Goal: Check status

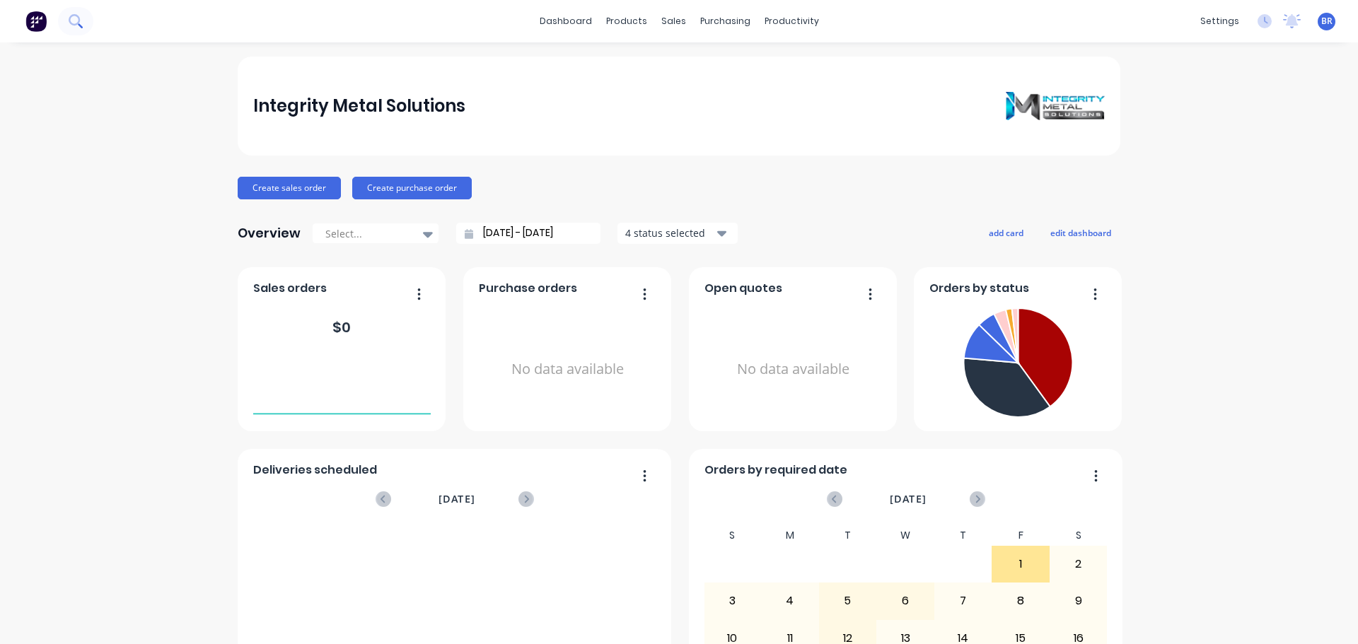
click at [79, 15] on icon at bounding box center [75, 20] width 13 height 13
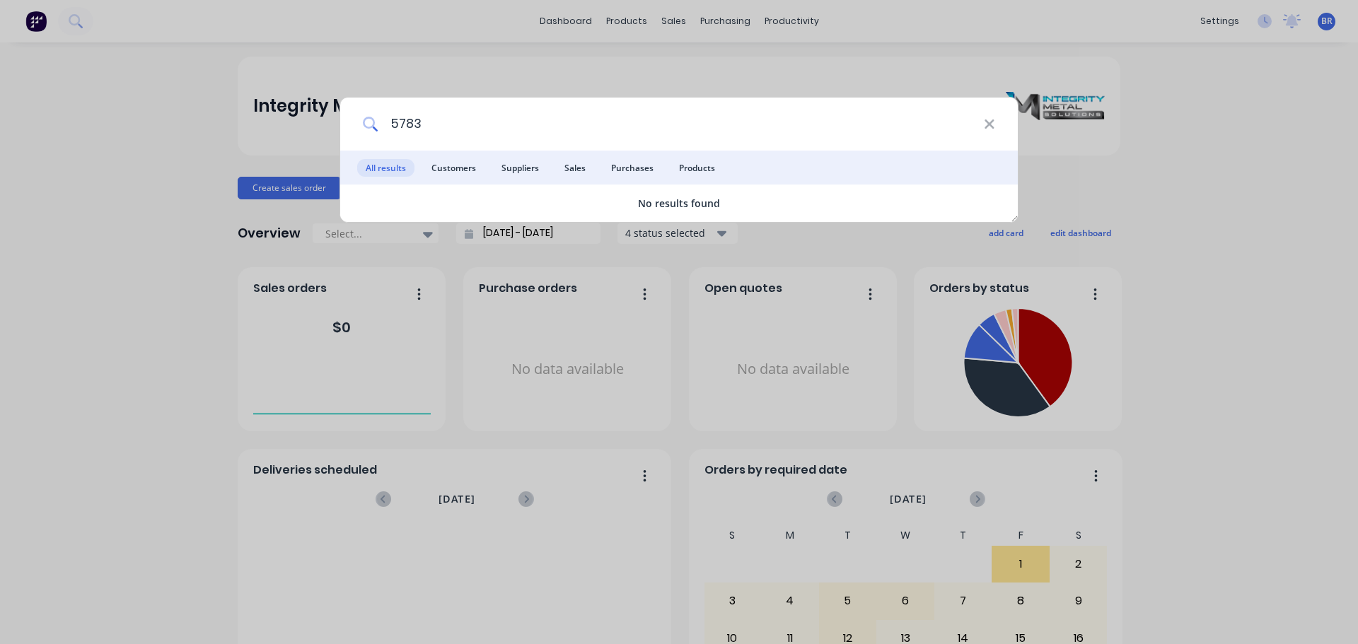
type input "5783"
click at [1185, 218] on div "5783 All results Customers Suppliers Sales Purchases Products No results found" at bounding box center [679, 322] width 1358 height 644
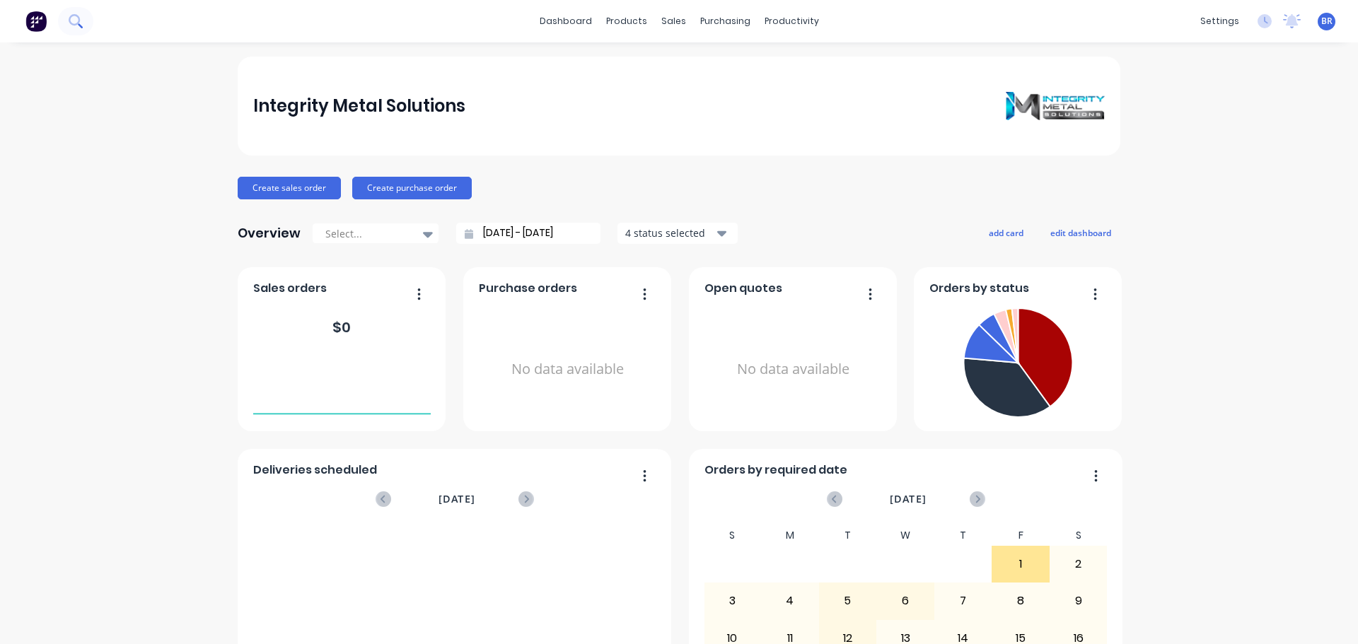
click at [78, 21] on icon at bounding box center [75, 20] width 13 height 13
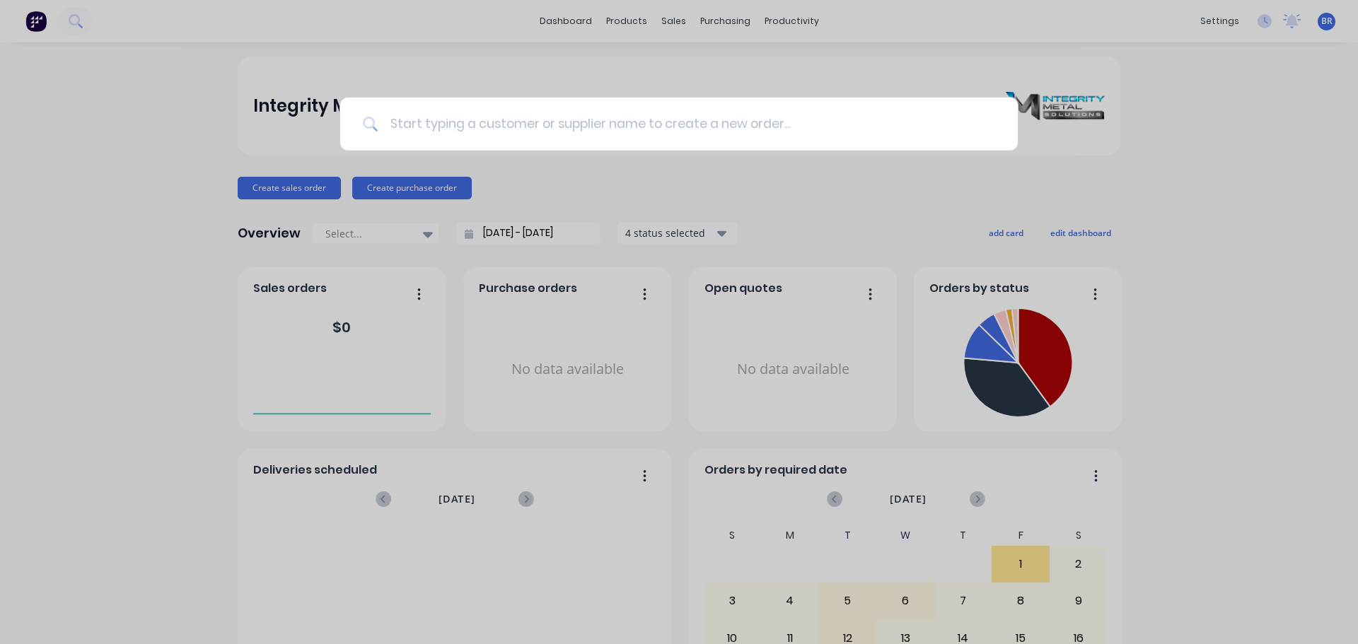
click at [446, 118] on input at bounding box center [686, 124] width 617 height 53
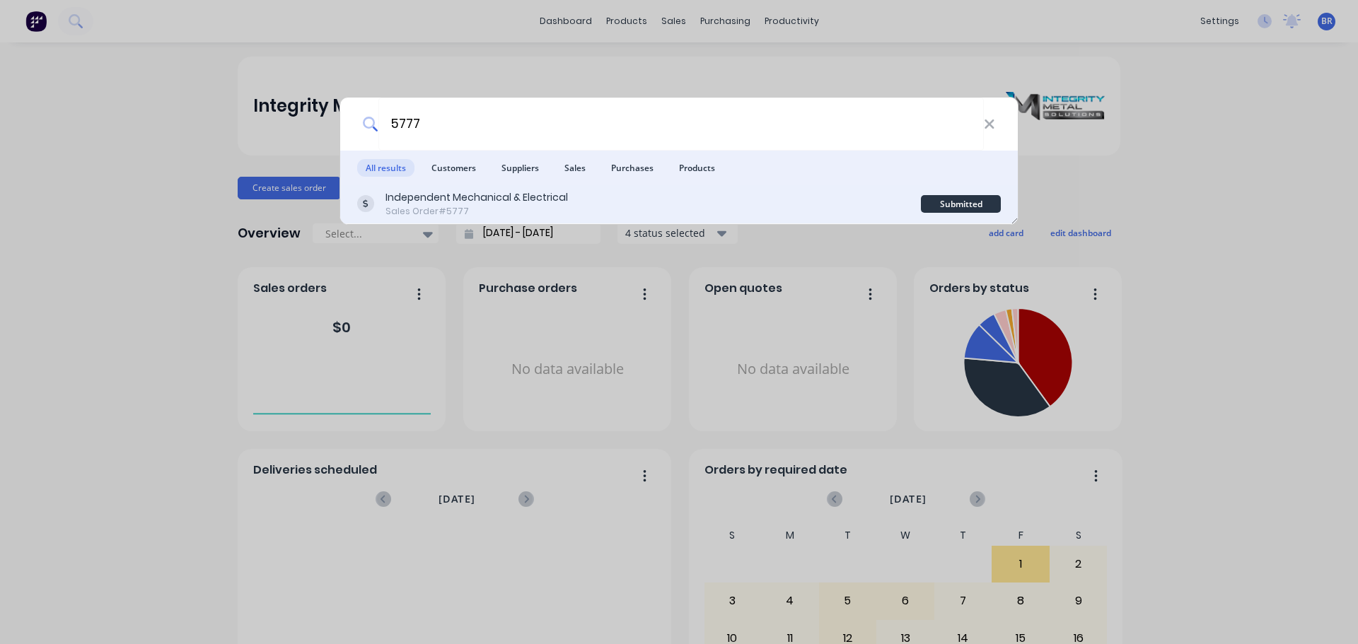
type input "5777"
click at [480, 205] on div "Sales Order #5777" at bounding box center [477, 211] width 183 height 13
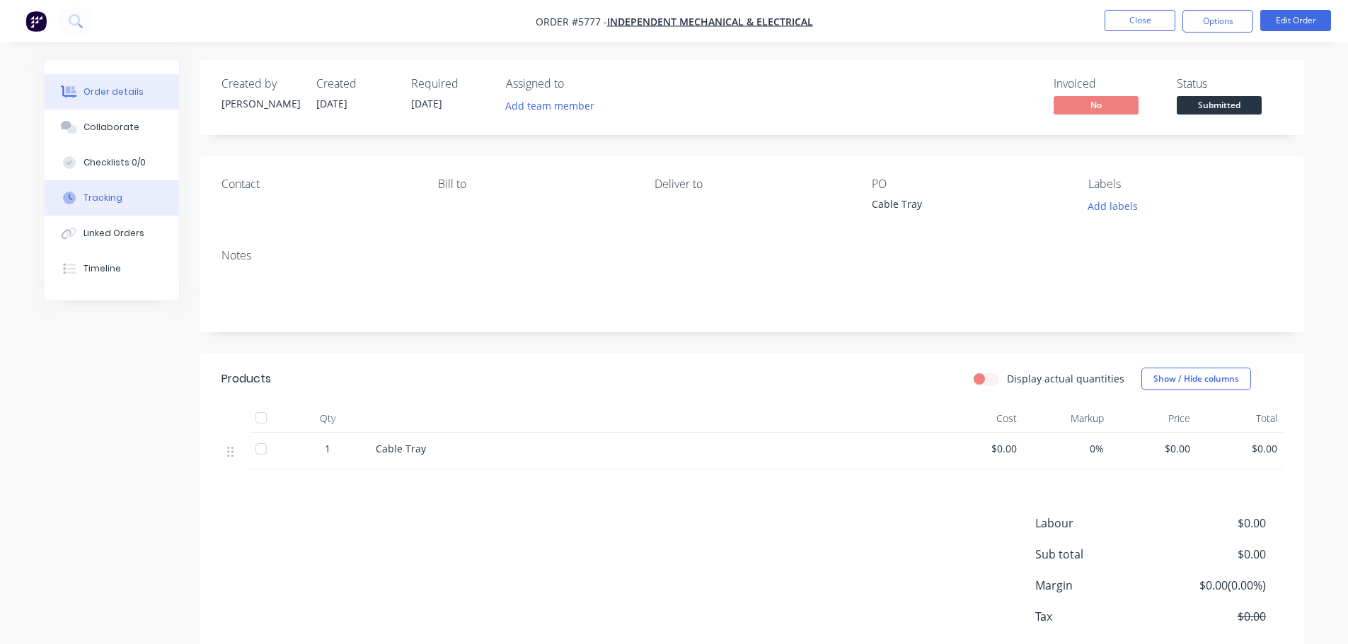
click at [127, 196] on button "Tracking" at bounding box center [112, 197] width 134 height 35
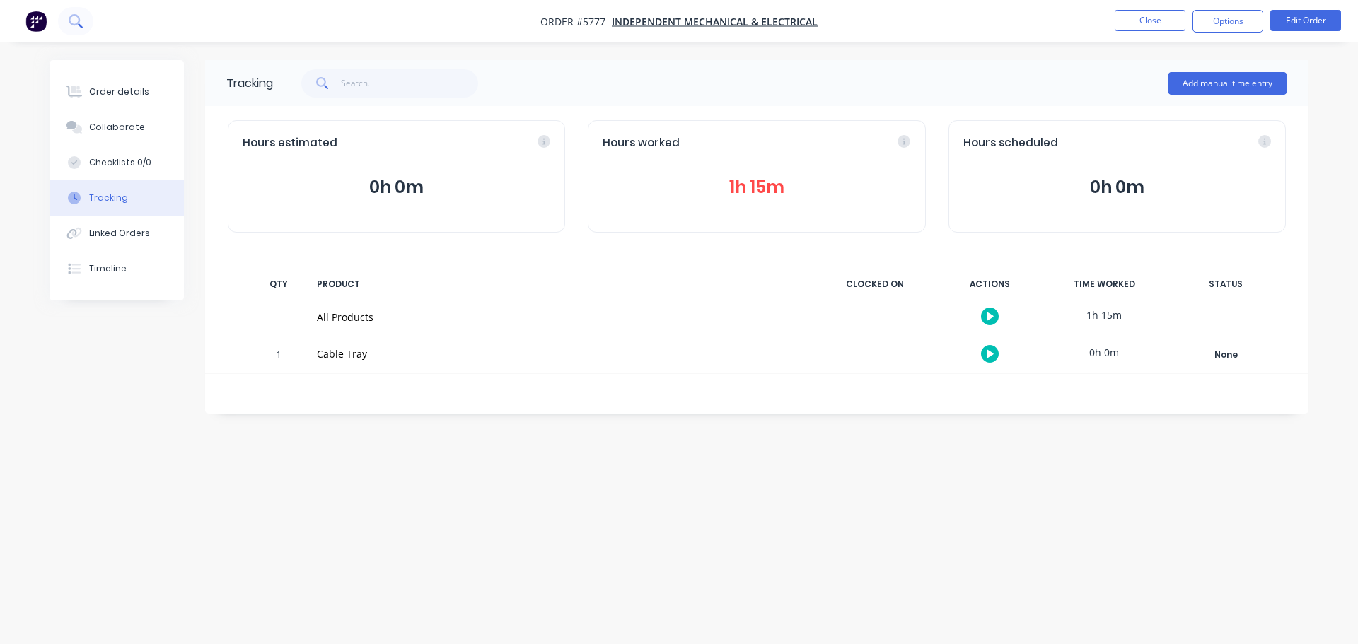
click at [76, 16] on icon at bounding box center [74, 19] width 11 height 11
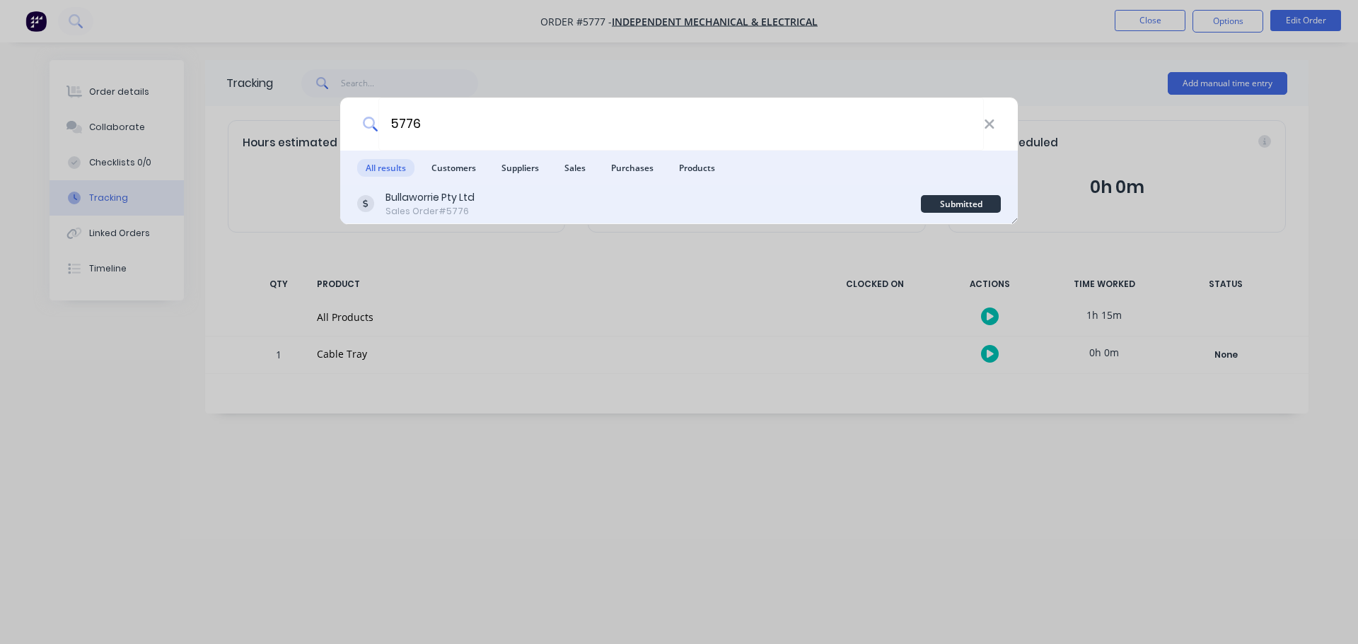
type input "5776"
click at [429, 202] on div "Bullaworrie Pty Ltd" at bounding box center [430, 197] width 89 height 15
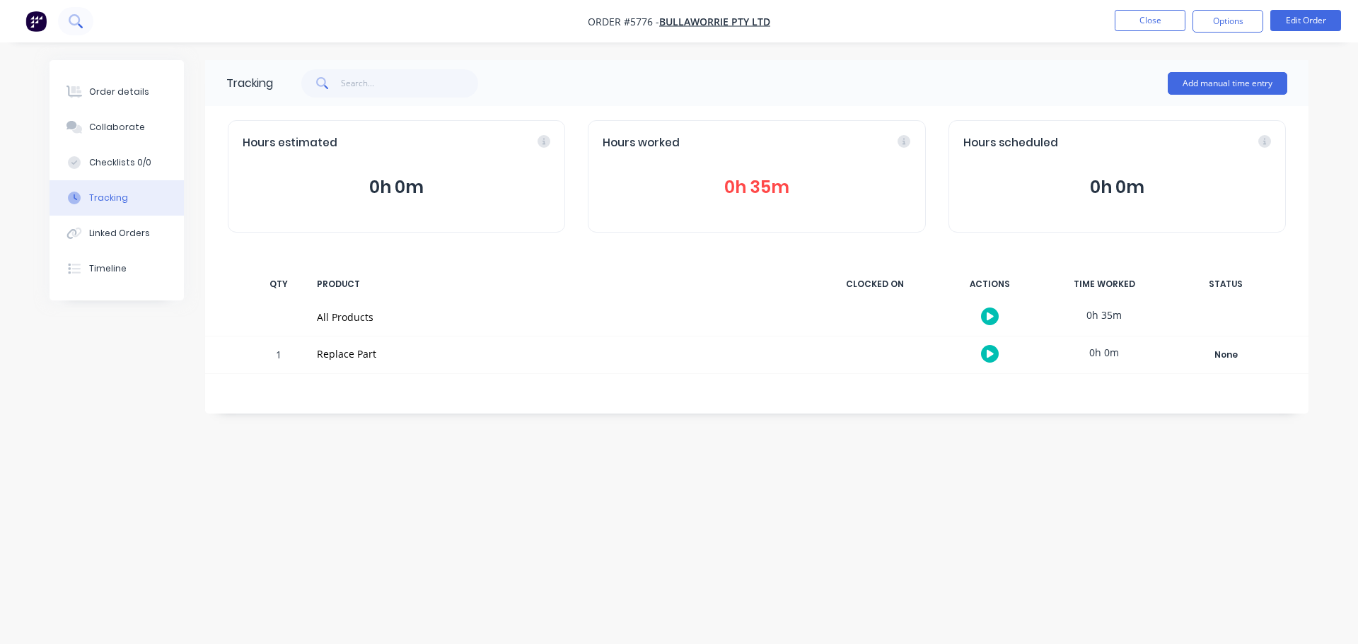
click at [79, 17] on icon at bounding box center [75, 20] width 13 height 13
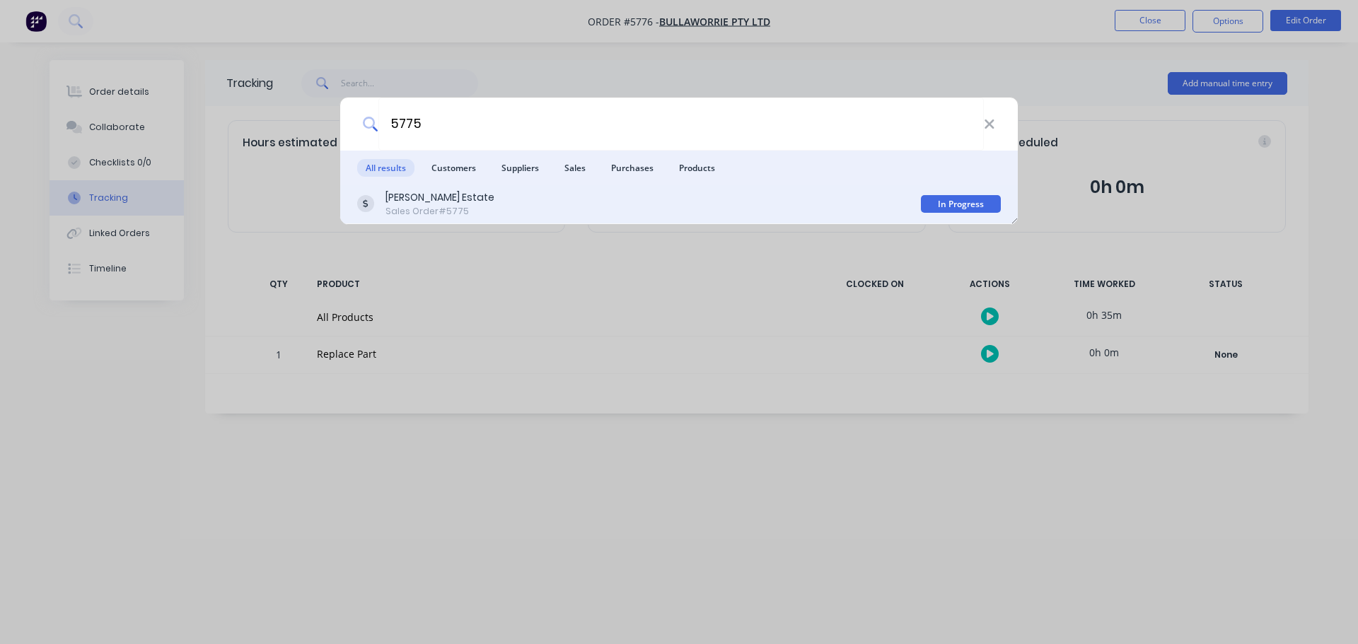
type input "5775"
click at [422, 206] on div "Sales Order #5775" at bounding box center [440, 211] width 109 height 13
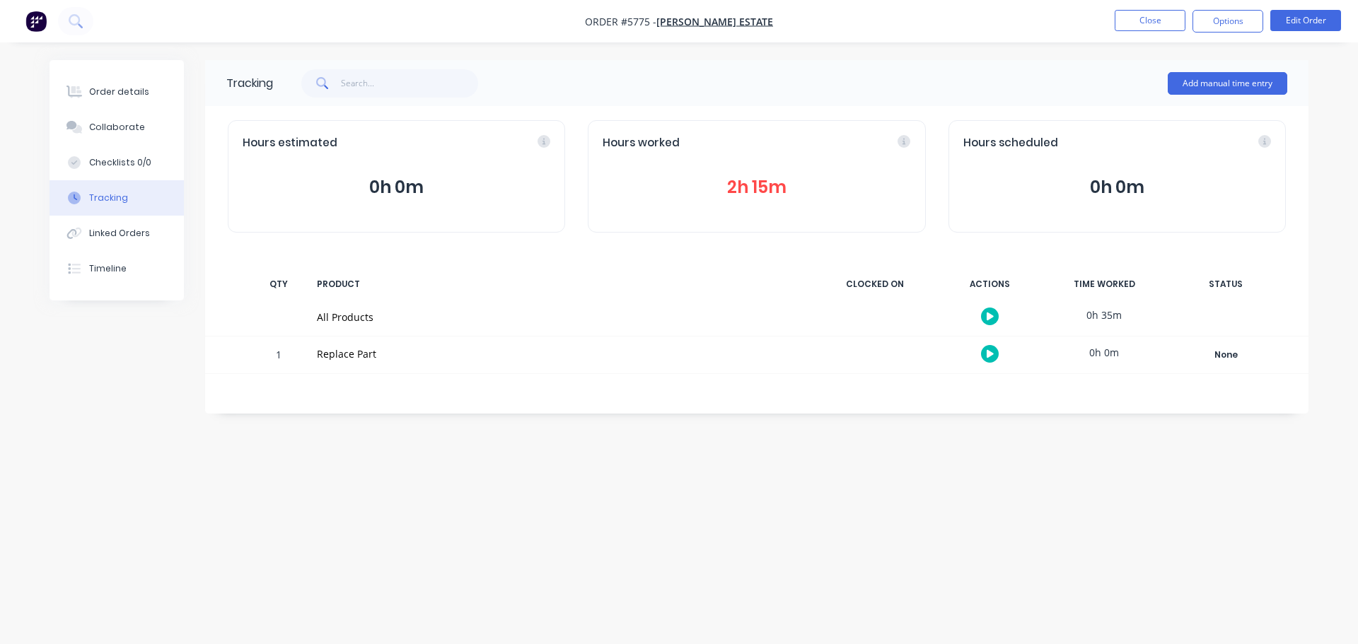
click at [127, 196] on button "Tracking" at bounding box center [117, 197] width 134 height 35
